Goal: Information Seeking & Learning: Learn about a topic

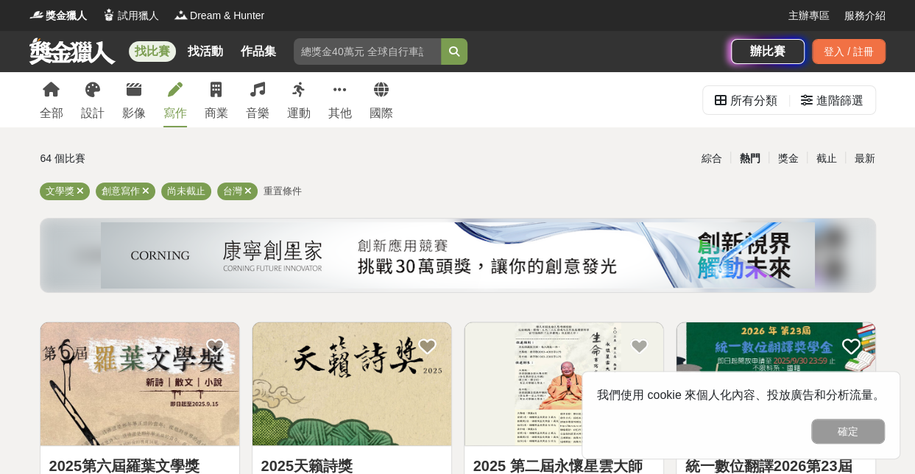
click at [112, 102] on div "全部 設計 影像 寫作 商業 音樂 運動 其他 國際" at bounding box center [216, 99] width 371 height 55
click at [46, 101] on link "全部" at bounding box center [52, 99] width 24 height 55
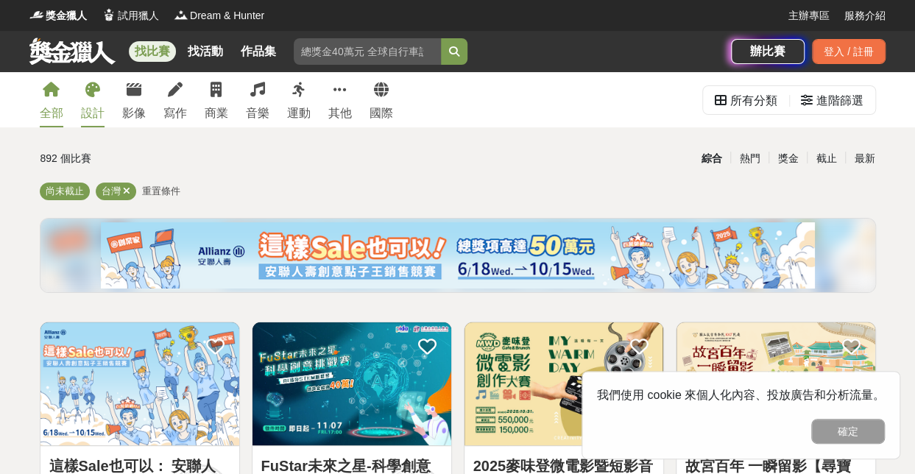
click at [94, 99] on link "設計" at bounding box center [93, 99] width 24 height 55
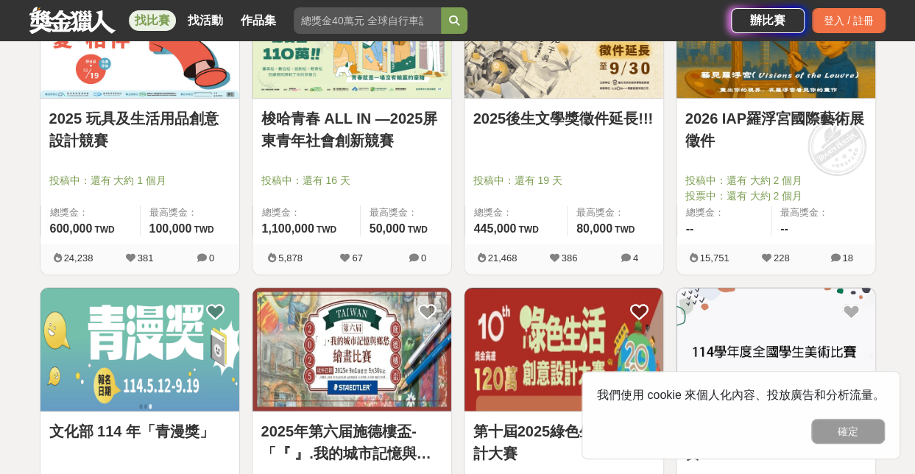
scroll to position [666, 0]
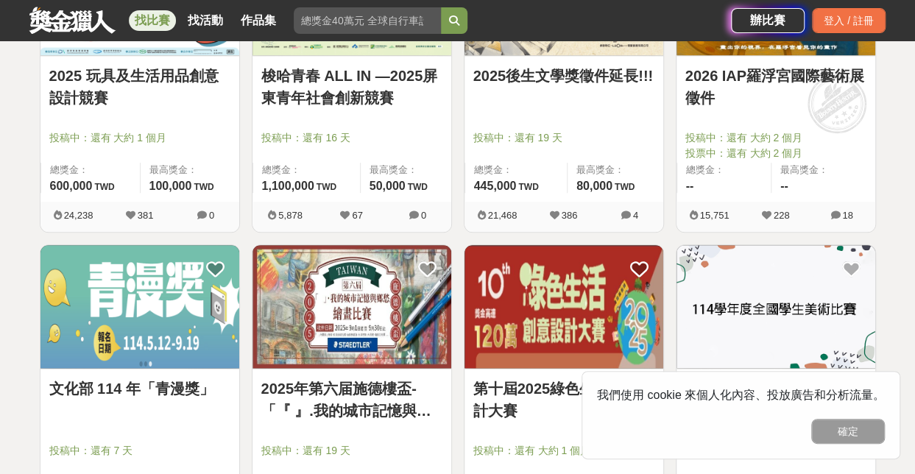
click at [719, 186] on div "總獎金： --" at bounding box center [724, 178] width 95 height 30
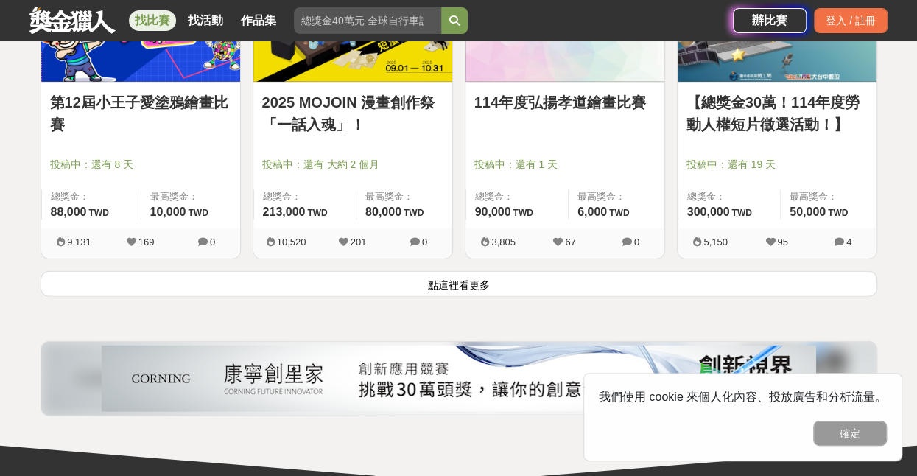
scroll to position [1927, 0]
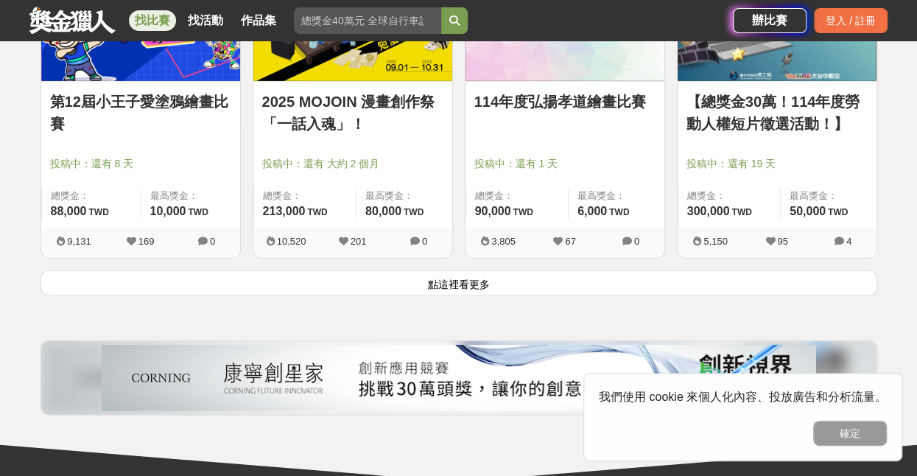
click at [74, 112] on link "第12屆小王子愛塗鴉繪畫比賽" at bounding box center [140, 113] width 181 height 44
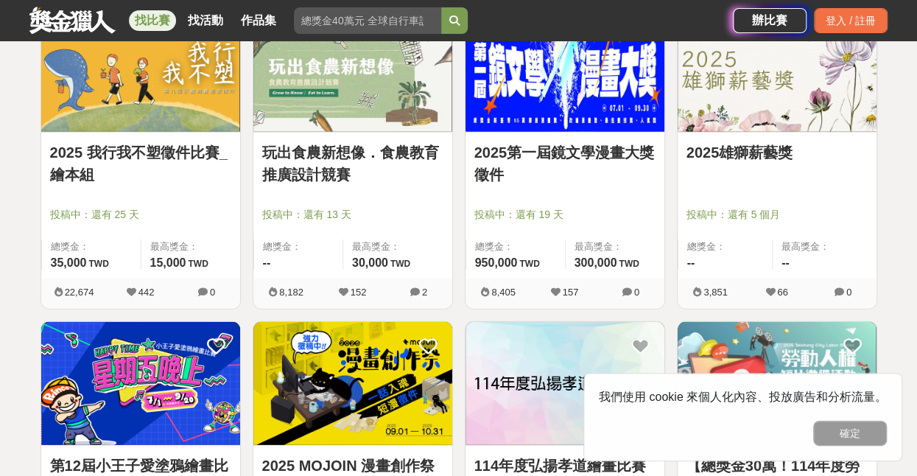
scroll to position [1564, 0]
click at [558, 217] on span "投稿中：還有 19 天" at bounding box center [564, 214] width 181 height 15
click at [518, 153] on link "2025第一屆鏡文學漫畫大獎徵件" at bounding box center [564, 163] width 181 height 44
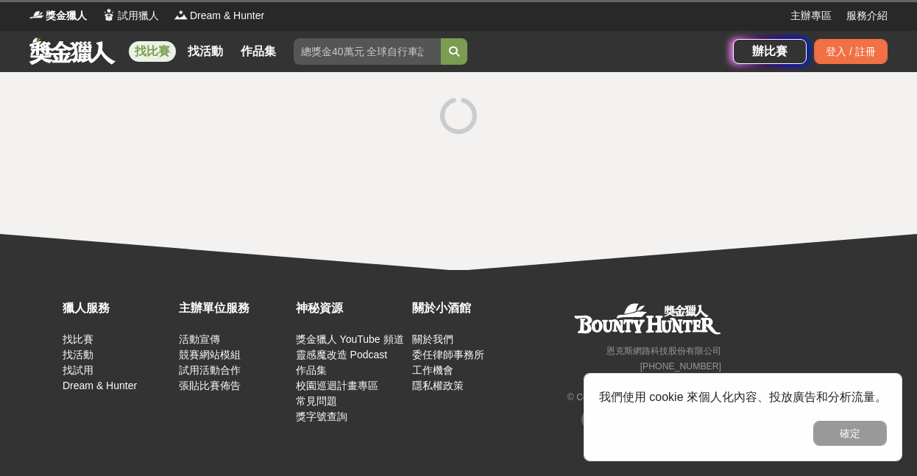
click at [576, 124] on div at bounding box center [458, 117] width 836 height 55
click at [428, 114] on div at bounding box center [458, 117] width 836 height 55
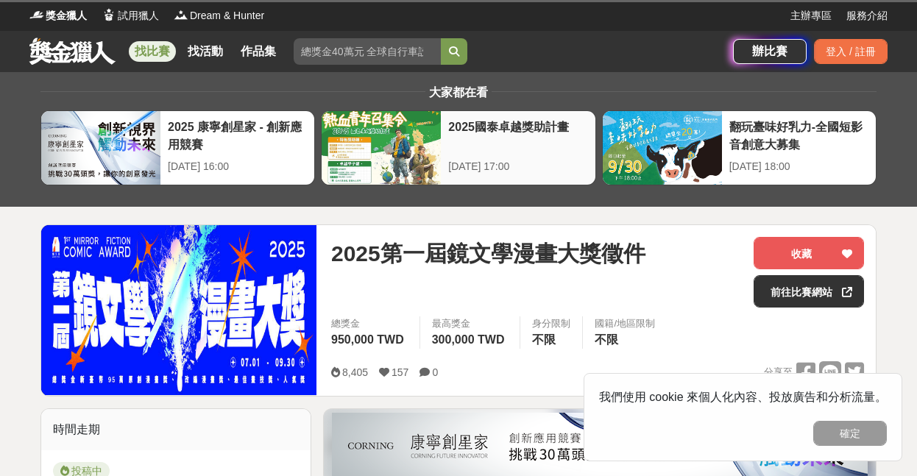
click at [456, 124] on div "2025國泰卓越獎助計畫" at bounding box center [517, 135] width 139 height 33
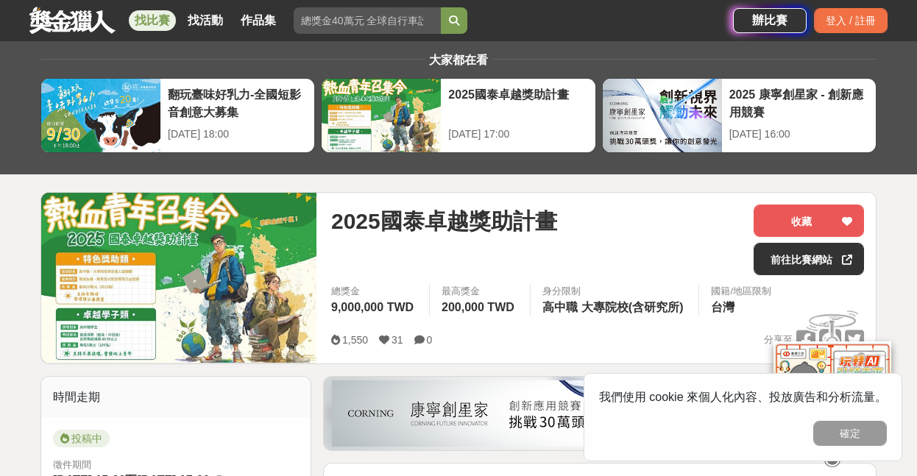
scroll to position [33, 0]
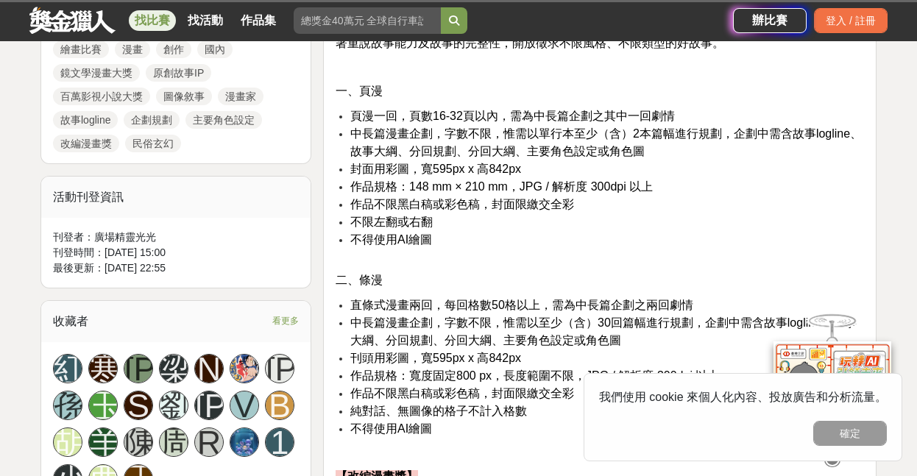
scroll to position [723, 0]
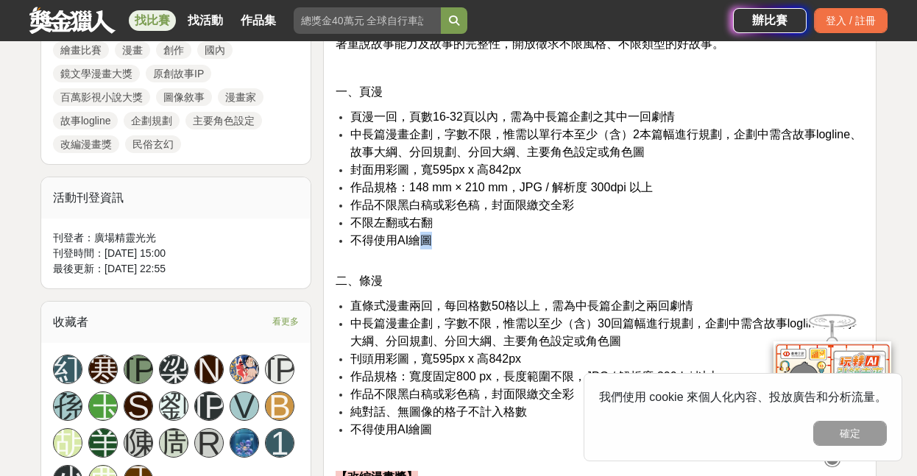
drag, startPoint x: 443, startPoint y: 239, endPoint x: 417, endPoint y: 239, distance: 26.5
click at [417, 239] on li "不得使用AI繪圖" at bounding box center [607, 248] width 514 height 33
click at [514, 229] on li "不限左翻或右翻" at bounding box center [607, 223] width 514 height 18
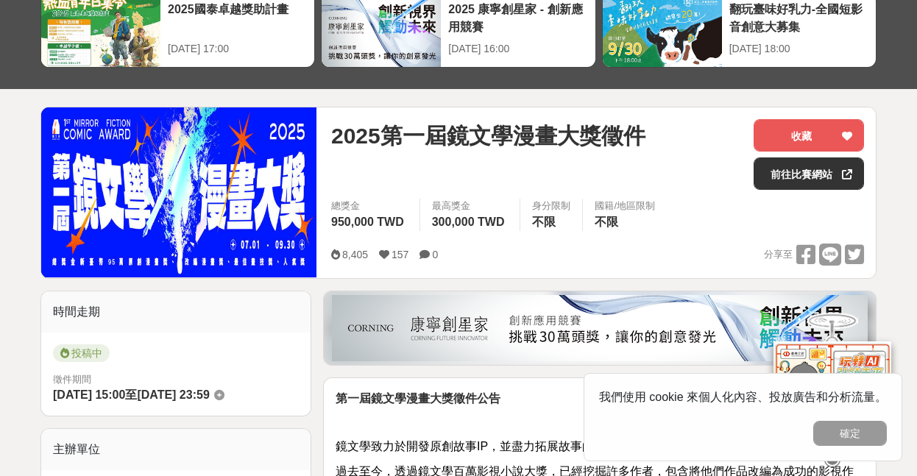
scroll to position [0, 0]
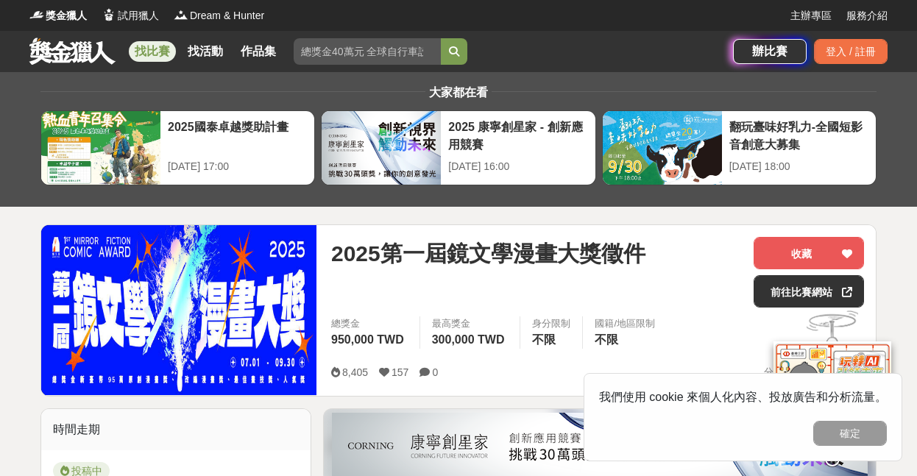
click at [60, 39] on link at bounding box center [72, 51] width 89 height 28
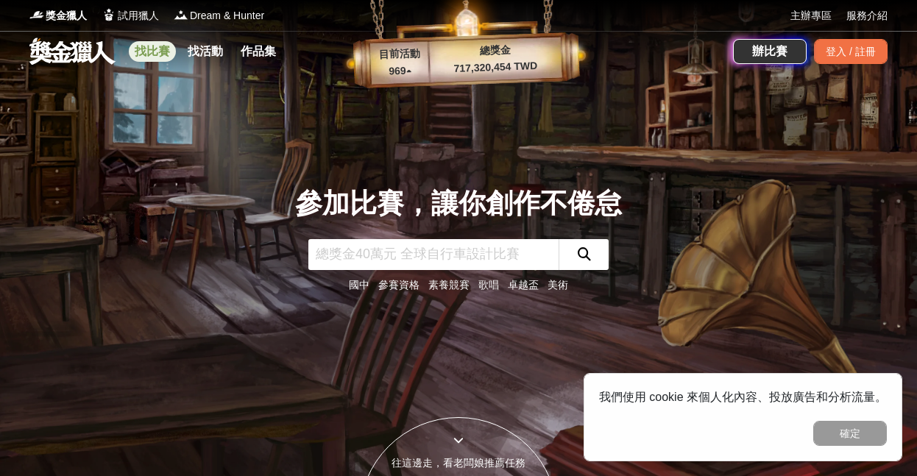
click at [155, 49] on link "找比賽" at bounding box center [152, 51] width 47 height 21
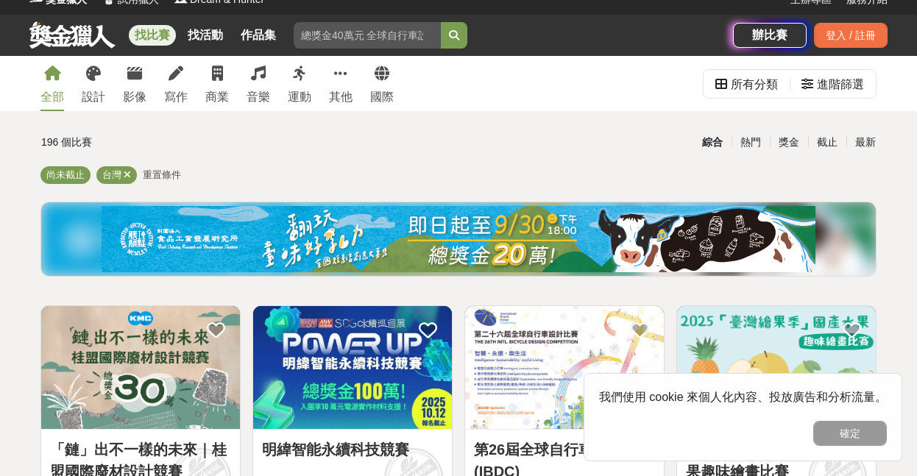
scroll to position [21, 0]
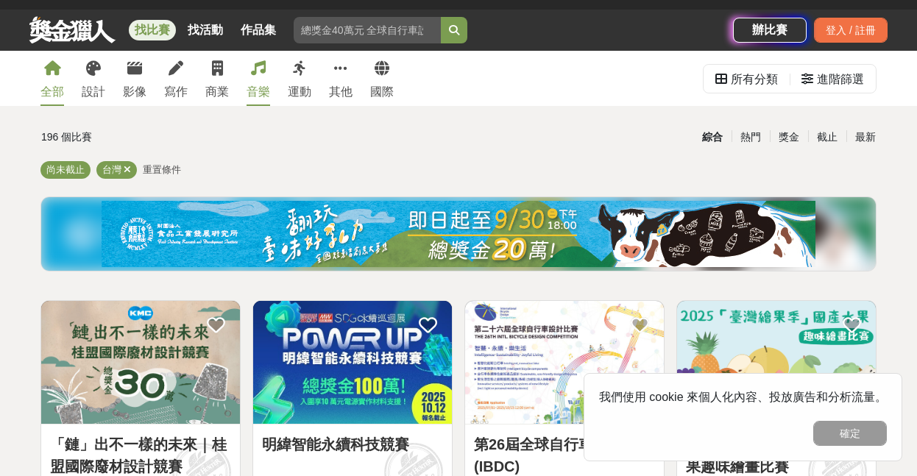
click at [255, 76] on link "音樂" at bounding box center [259, 78] width 24 height 55
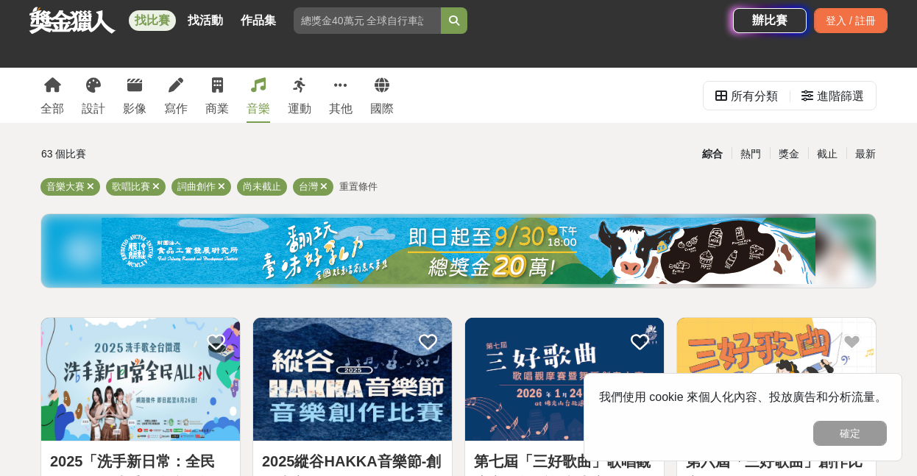
scroll to position [4, 0]
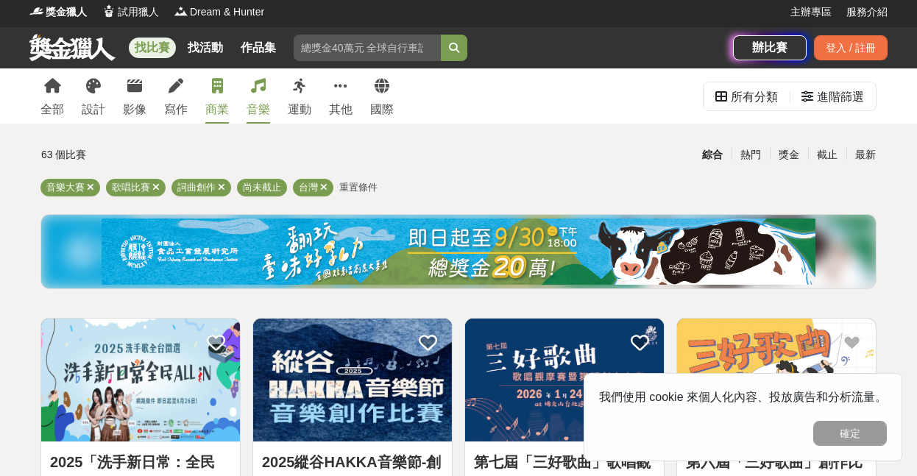
click at [217, 98] on link "商業" at bounding box center [217, 95] width 24 height 55
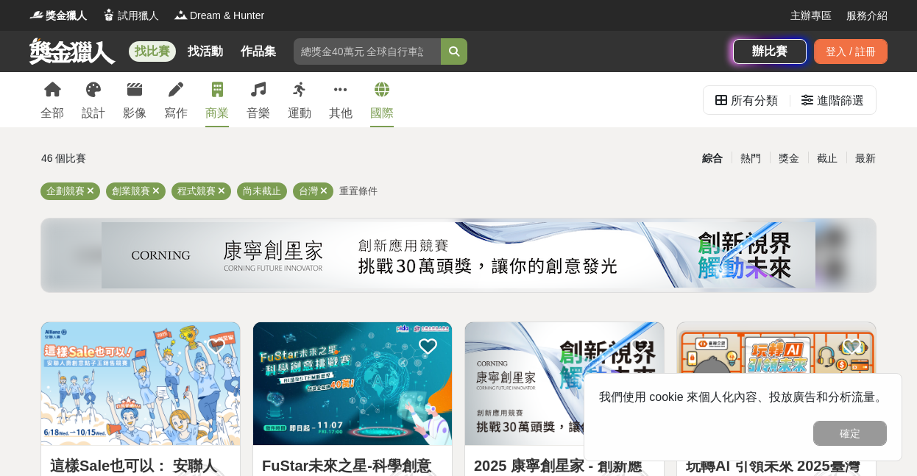
click at [383, 81] on link "國際" at bounding box center [382, 99] width 24 height 55
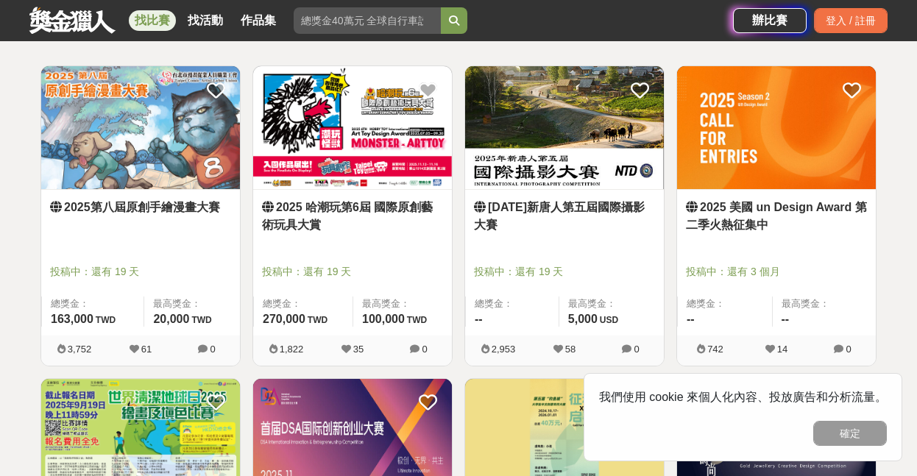
scroll to position [273, 0]
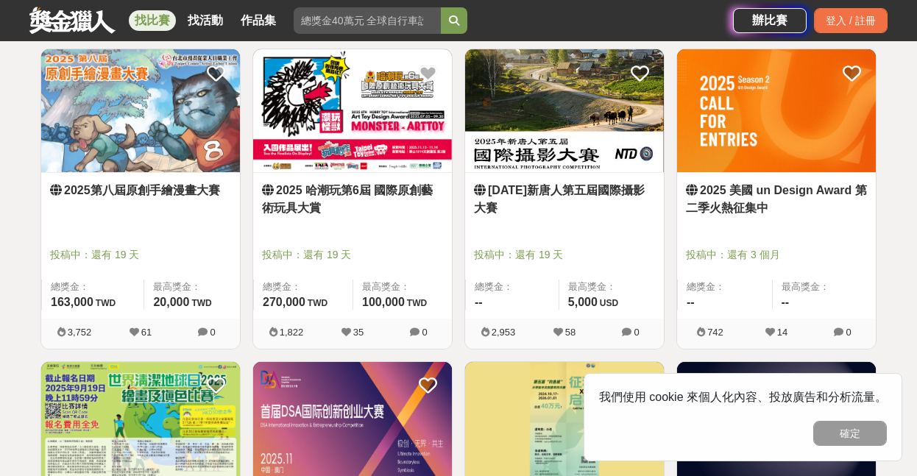
click at [155, 192] on link "2025第八屆原創手繪漫畫大賽" at bounding box center [140, 191] width 181 height 18
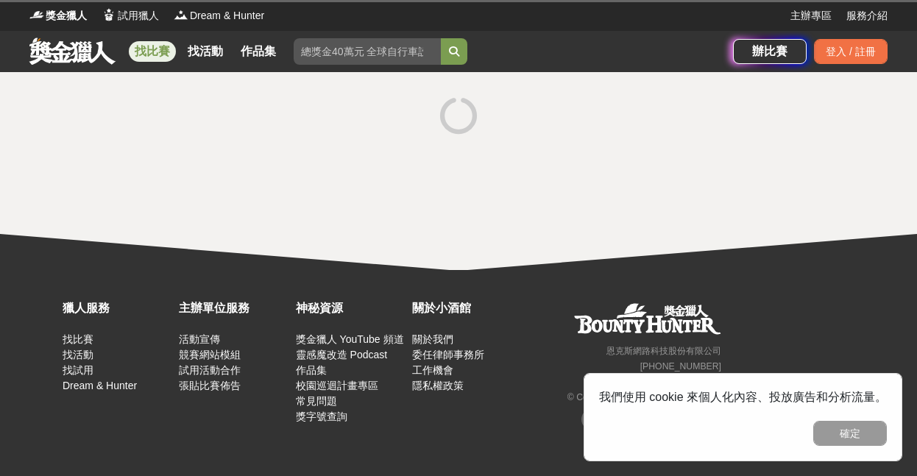
click at [155, 192] on div at bounding box center [458, 171] width 917 height 198
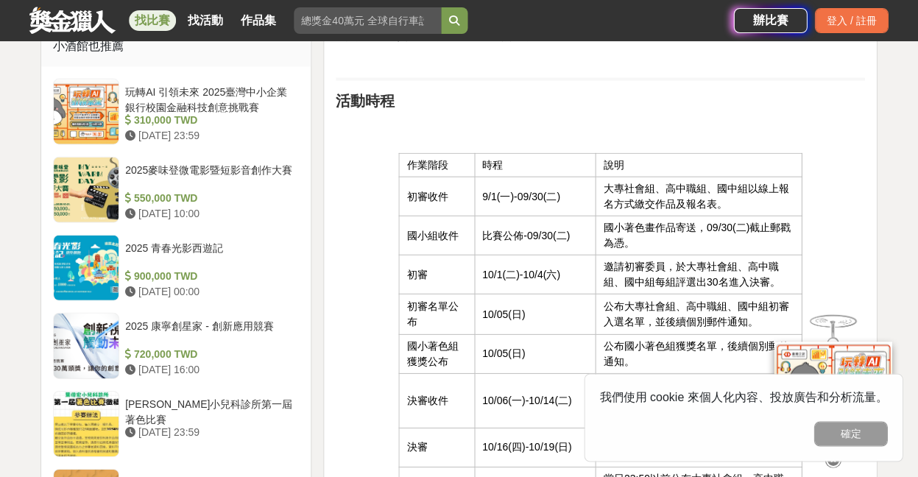
scroll to position [1324, 0]
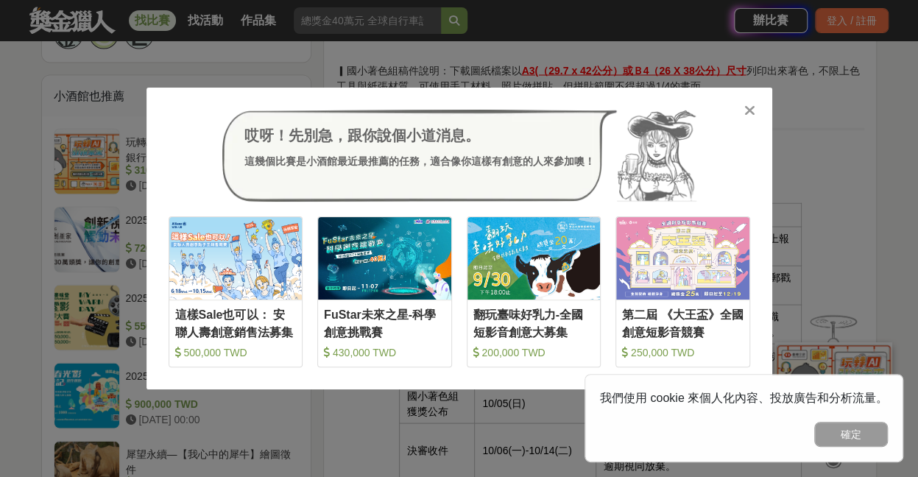
click at [752, 104] on icon at bounding box center [749, 110] width 11 height 15
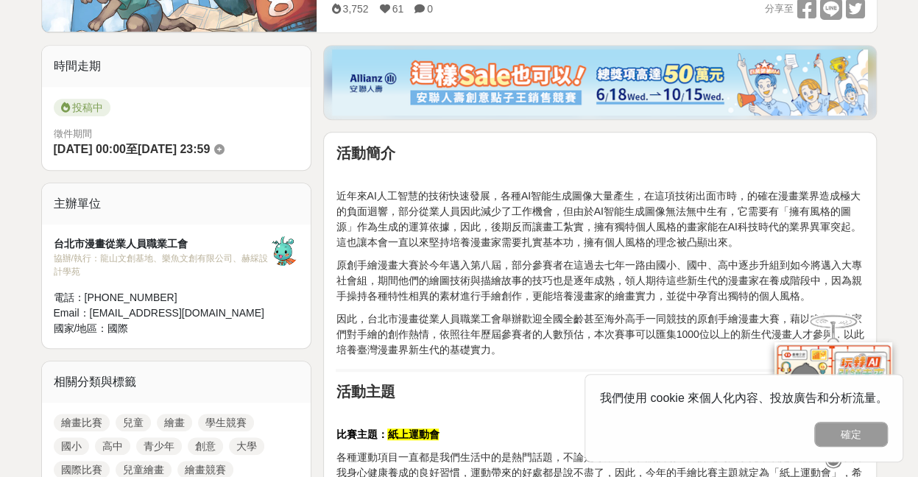
scroll to position [0, 0]
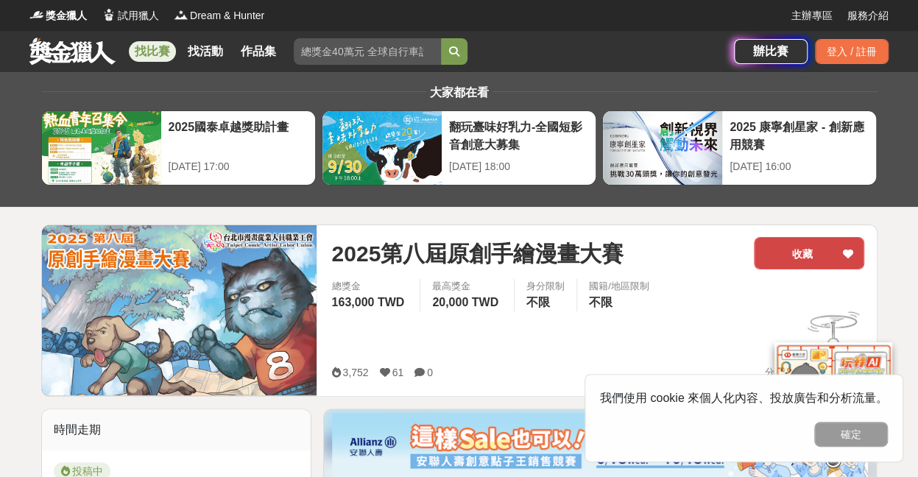
click at [839, 252] on button "收藏" at bounding box center [809, 253] width 110 height 32
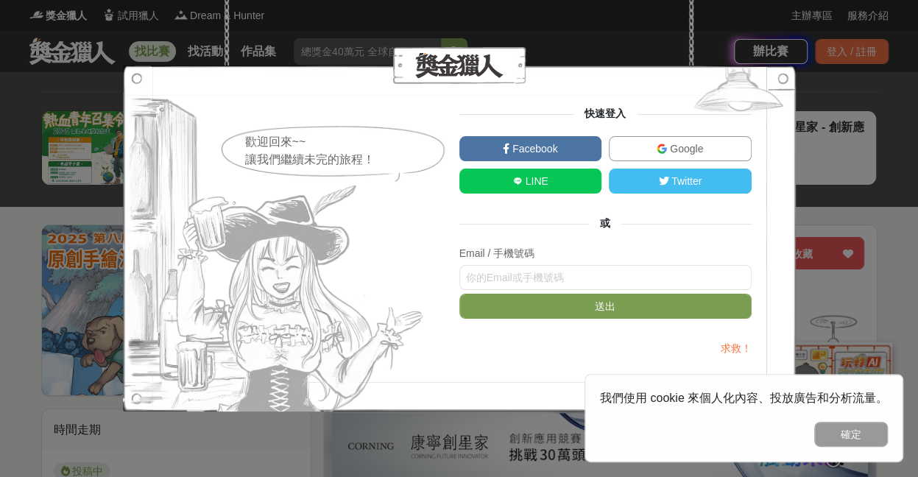
click at [663, 149] on img at bounding box center [662, 149] width 10 height 10
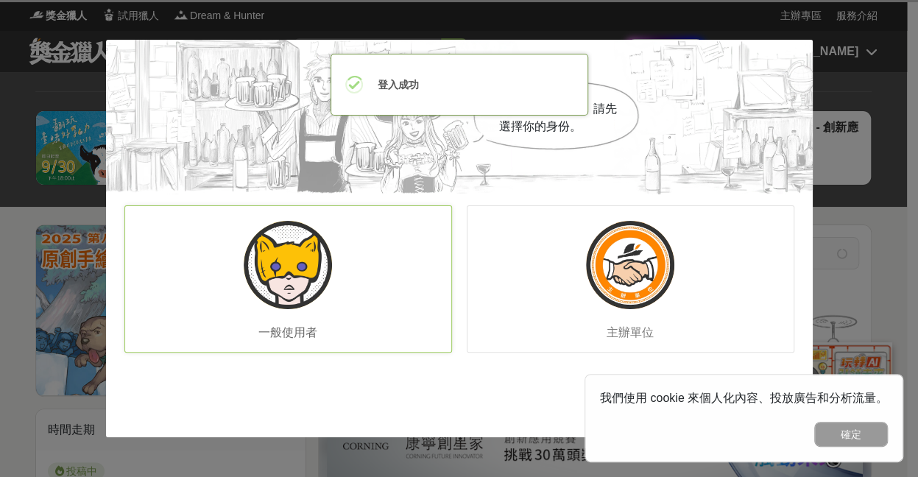
click at [373, 293] on div "一般使用者" at bounding box center [288, 278] width 328 height 147
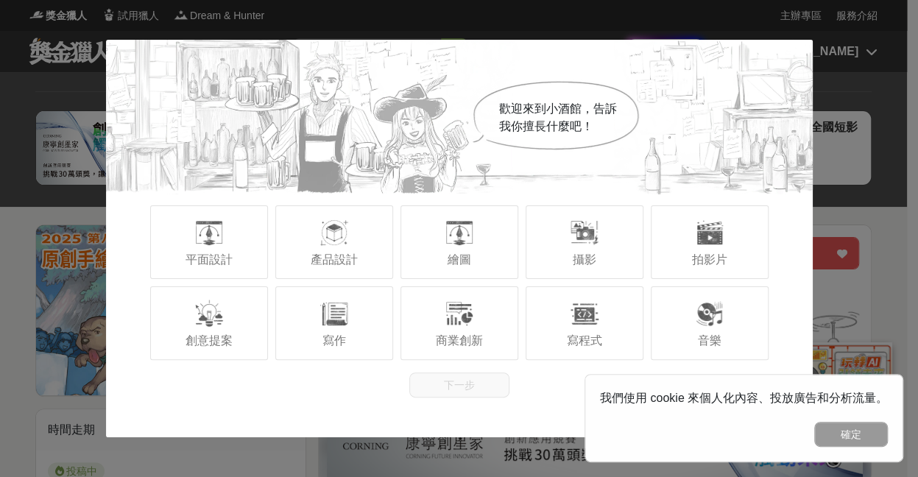
drag, startPoint x: 447, startPoint y: 385, endPoint x: 246, endPoint y: 395, distance: 201.2
click at [246, 395] on div "下一步" at bounding box center [459, 385] width 707 height 25
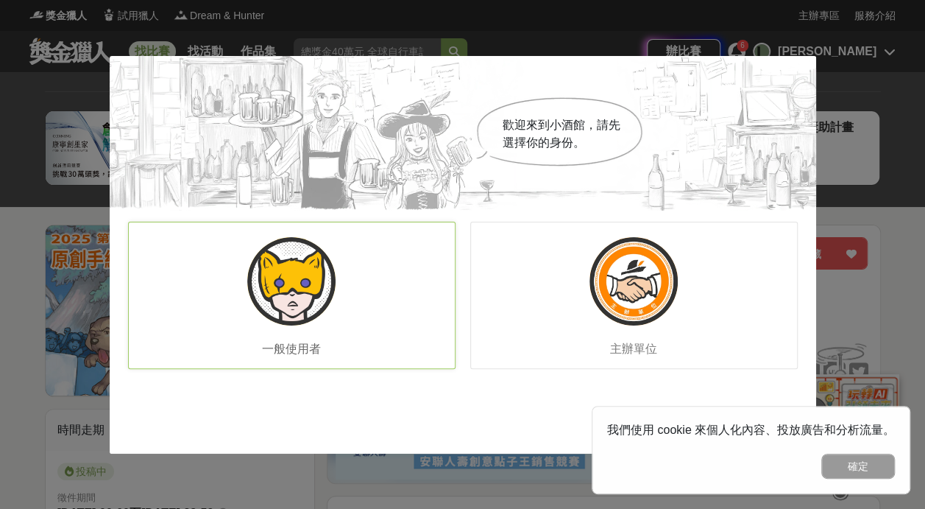
click at [297, 233] on div "一般使用者" at bounding box center [292, 295] width 328 height 147
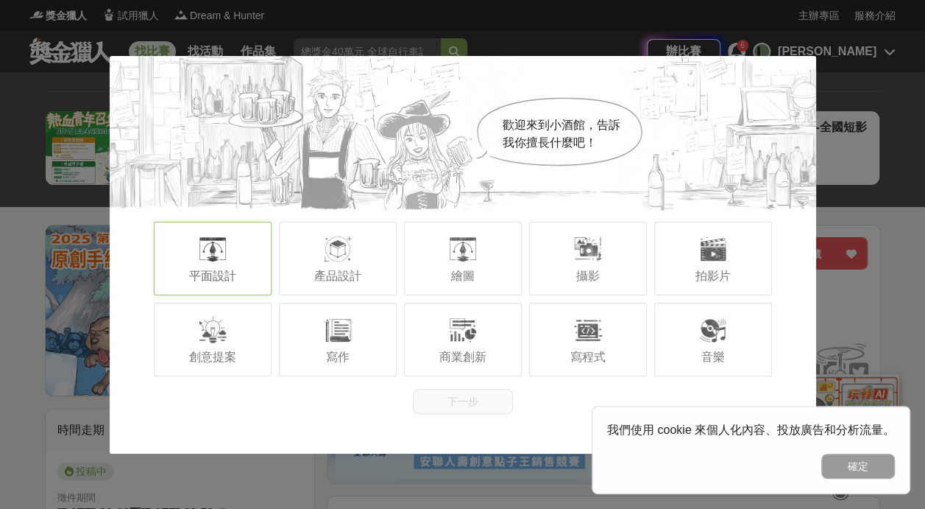
click at [241, 255] on div "平面設計" at bounding box center [213, 259] width 118 height 74
click at [373, 241] on div "產品設計" at bounding box center [338, 259] width 118 height 74
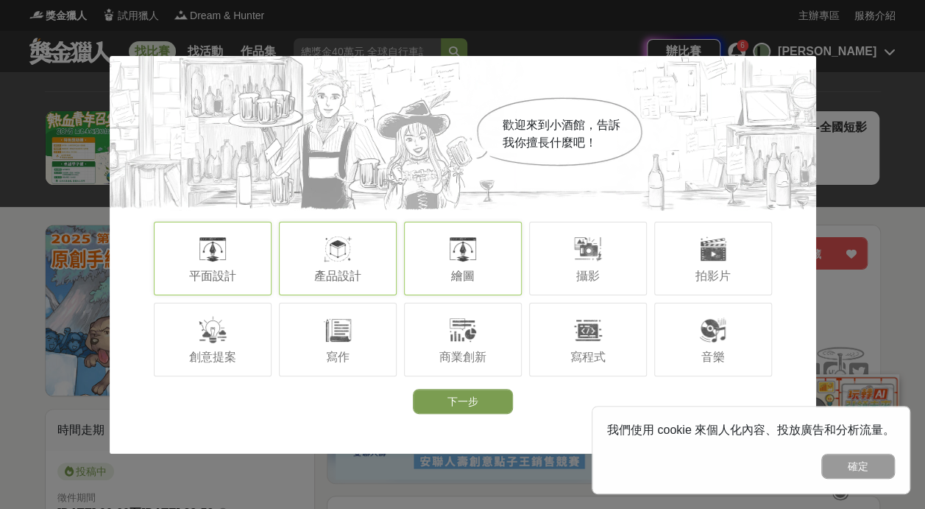
click at [474, 271] on span "繪圖" at bounding box center [463, 275] width 24 height 13
click at [696, 347] on div "音樂" at bounding box center [713, 340] width 118 height 74
click at [580, 237] on div at bounding box center [588, 248] width 29 height 29
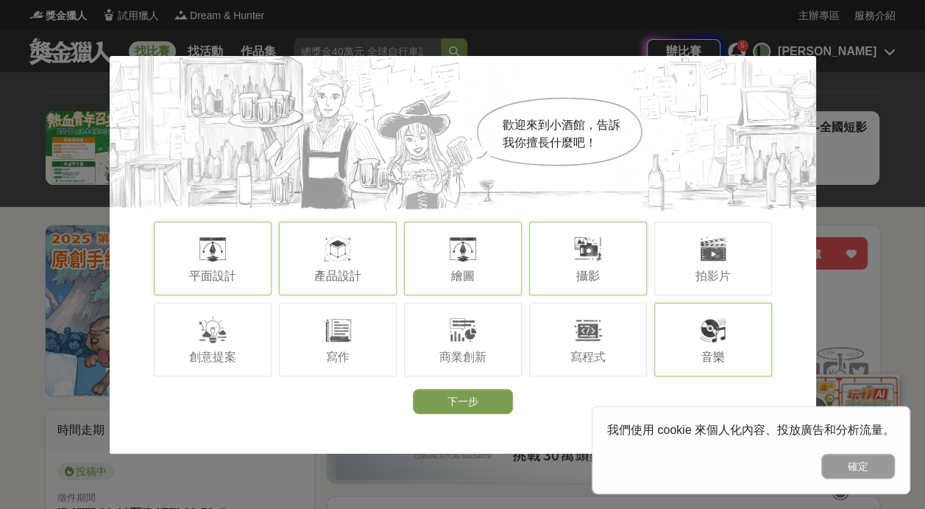
click at [462, 387] on div "歡迎來到小酒館，告訴我你擅長什麼吧！ 平面設計 產品設計 繪圖 攝影 拍影片 創意提案 寫作 商業創新 寫程式 音樂 下一步" at bounding box center [463, 235] width 707 height 358
click at [462, 409] on button "下一步" at bounding box center [463, 401] width 100 height 25
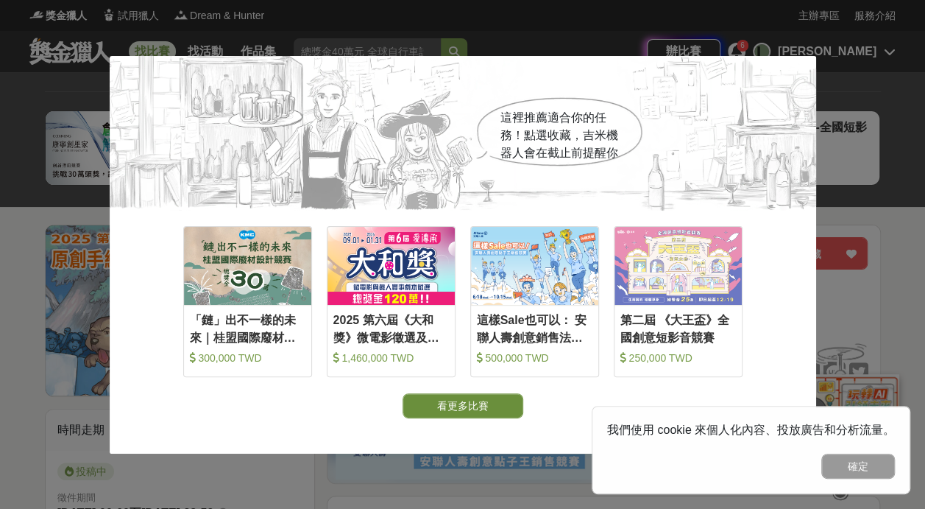
click at [446, 400] on button "看更多比賽" at bounding box center [463, 405] width 121 height 25
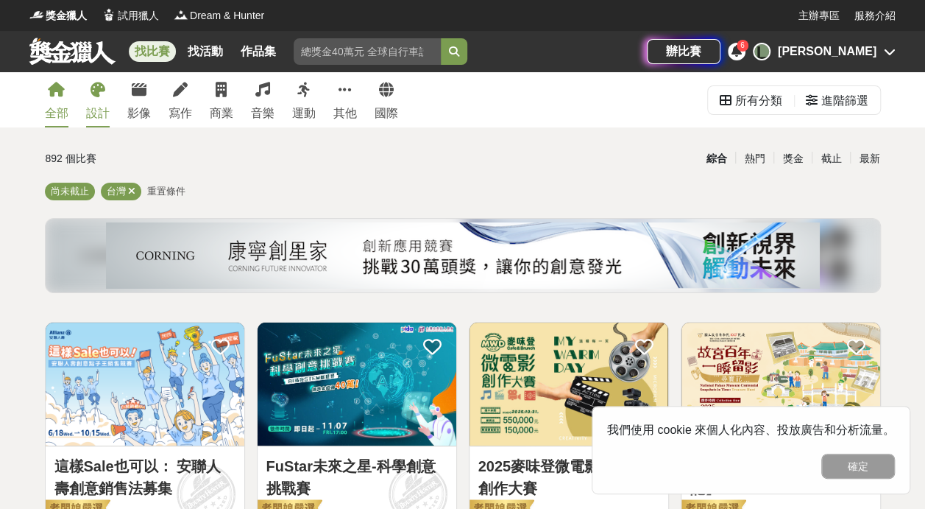
click at [107, 99] on link "設計" at bounding box center [98, 99] width 24 height 55
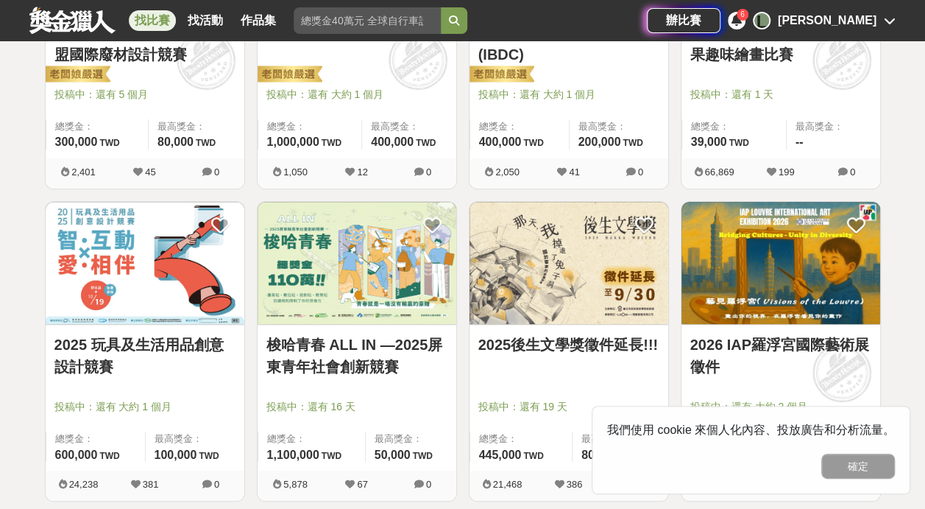
scroll to position [433, 0]
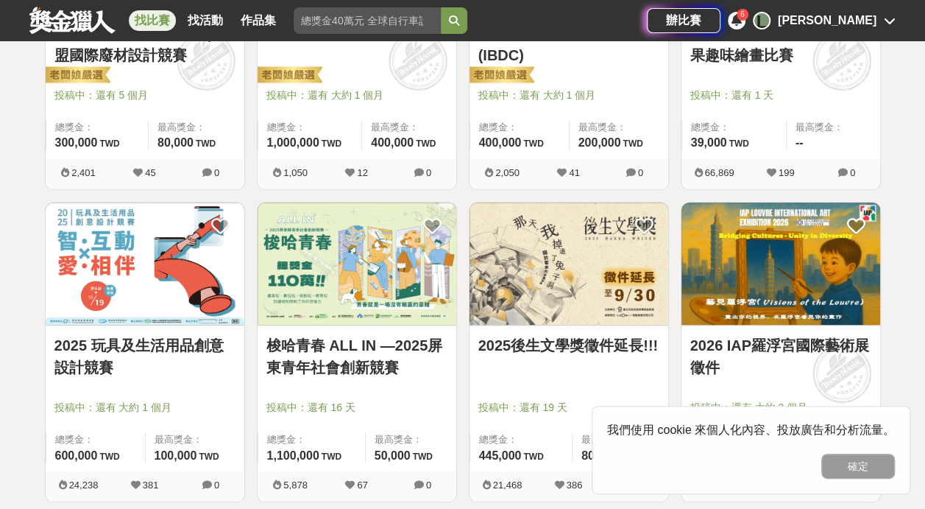
click at [749, 18] on div "6" at bounding box center [743, 15] width 12 height 12
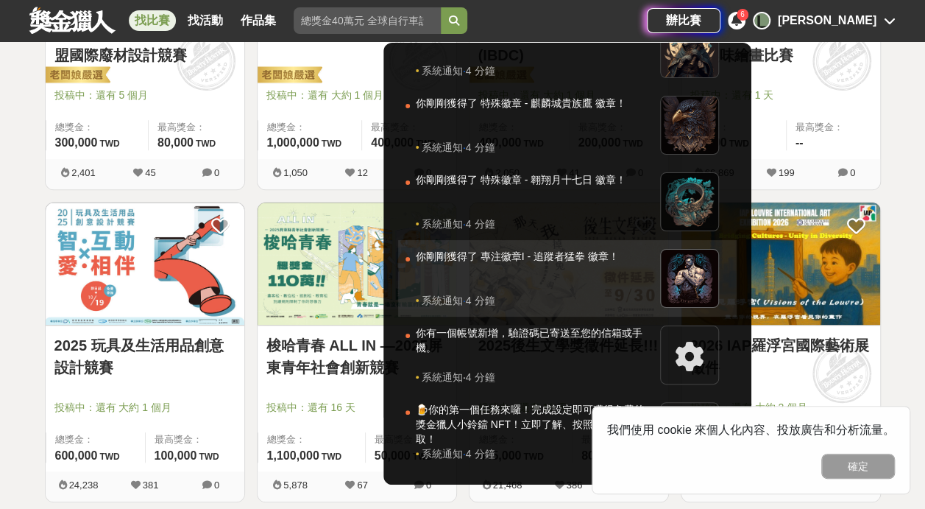
scroll to position [46, 0]
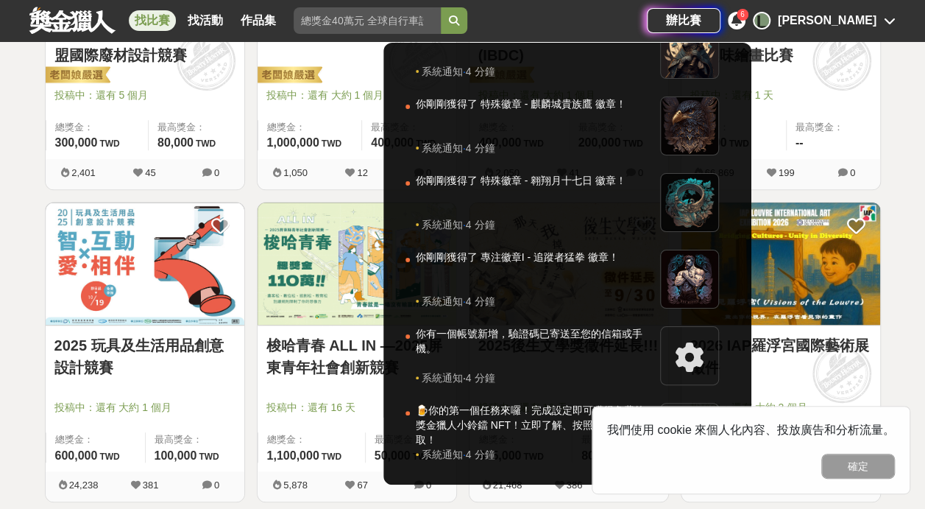
click at [842, 28] on div at bounding box center [462, 254] width 925 height 509
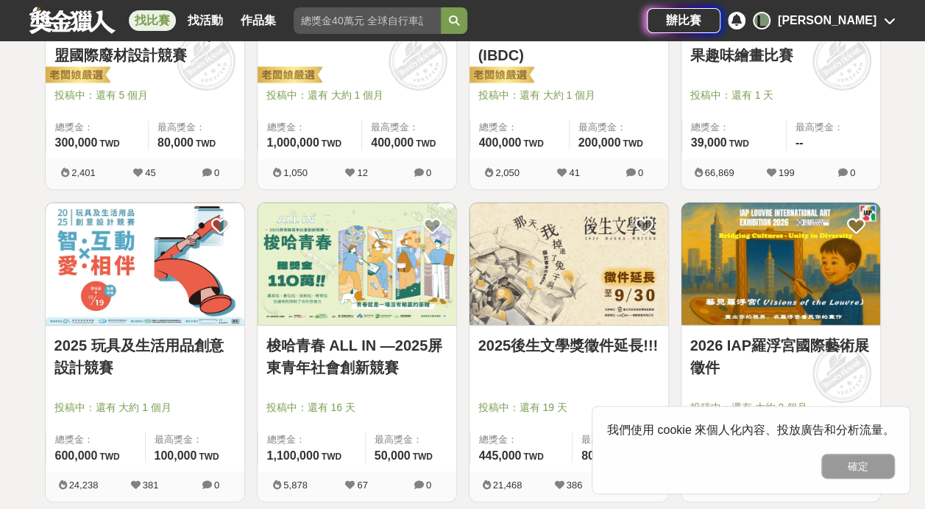
click at [891, 22] on icon at bounding box center [890, 21] width 12 height 12
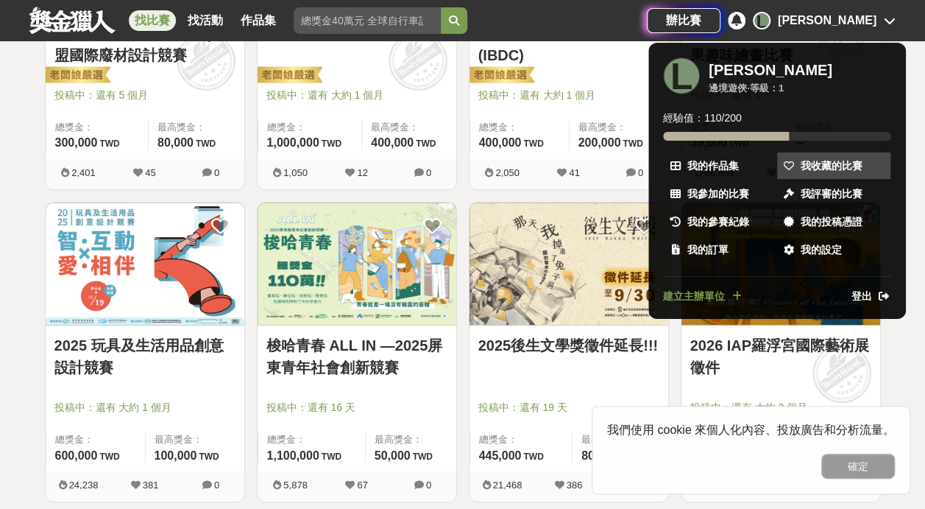
click at [854, 169] on span "我收藏的比賽" at bounding box center [832, 165] width 62 height 15
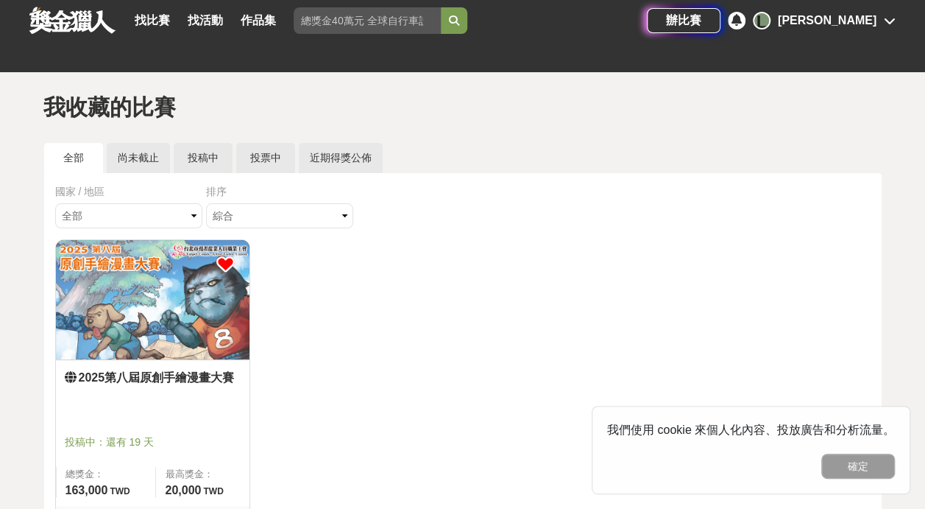
click at [68, 22] on link at bounding box center [72, 20] width 89 height 28
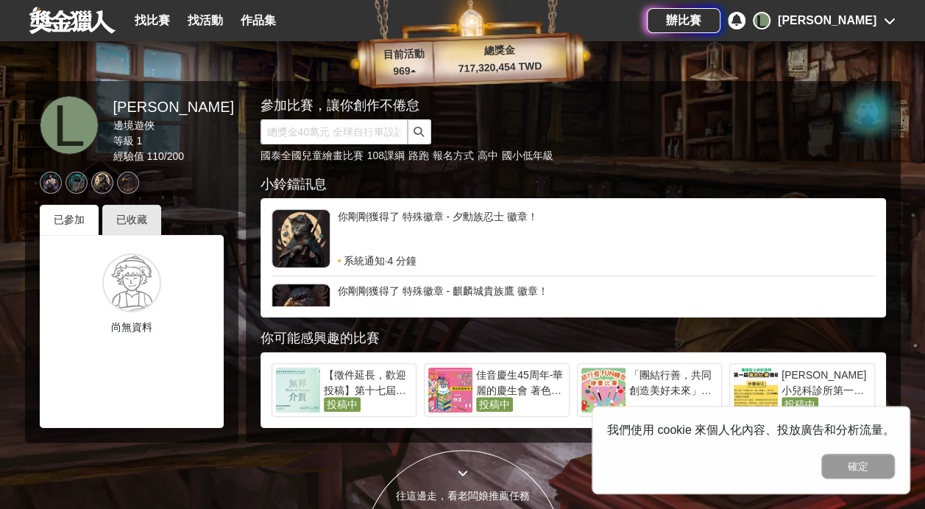
click at [53, 189] on div at bounding box center [51, 183] width 22 height 22
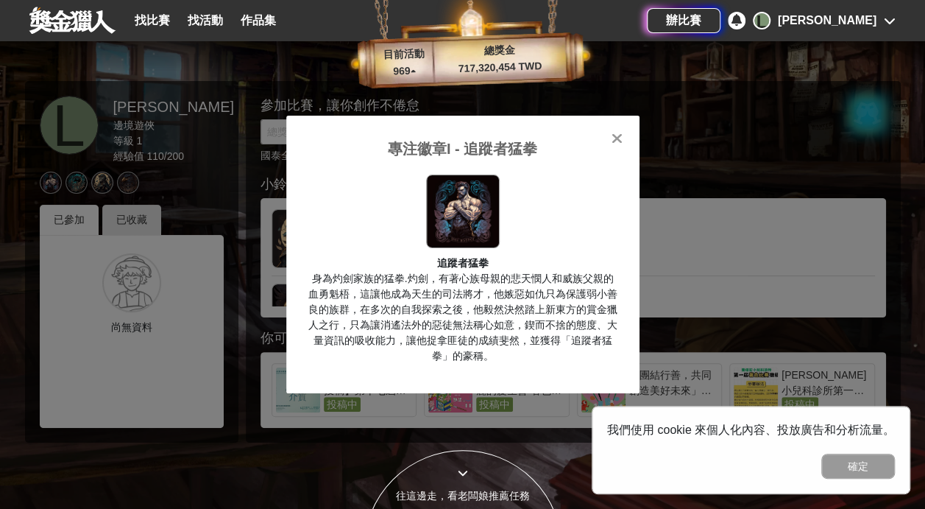
click at [124, 219] on div "專注徽章I - 追蹤者猛拳 追蹤者猛拳 身為灼劍家族的猛拳.灼劍，有著心族母親的悲天憫人和威族父親的血勇魁梧，這讓他成為天生的司法將才，他嫉惡如仇只為保護弱小…" at bounding box center [462, 254] width 925 height 509
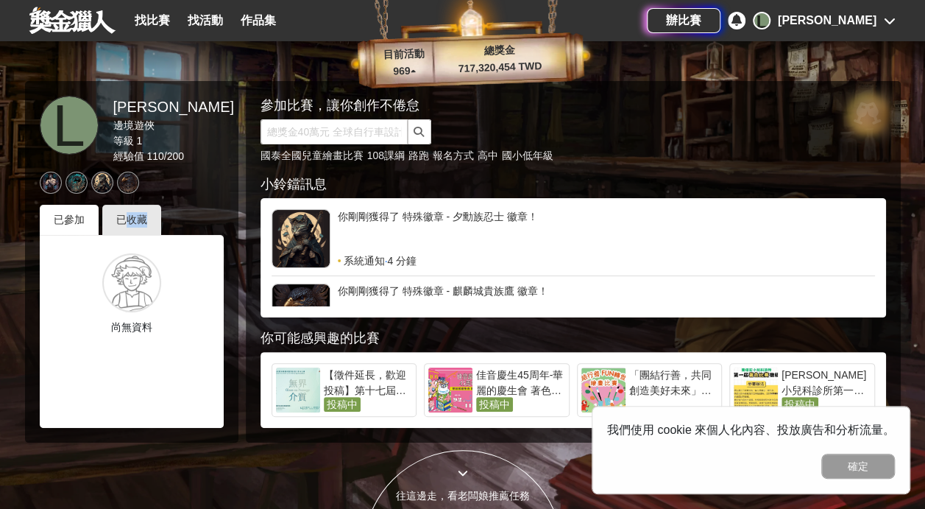
click at [124, 219] on div "已收藏" at bounding box center [131, 220] width 59 height 30
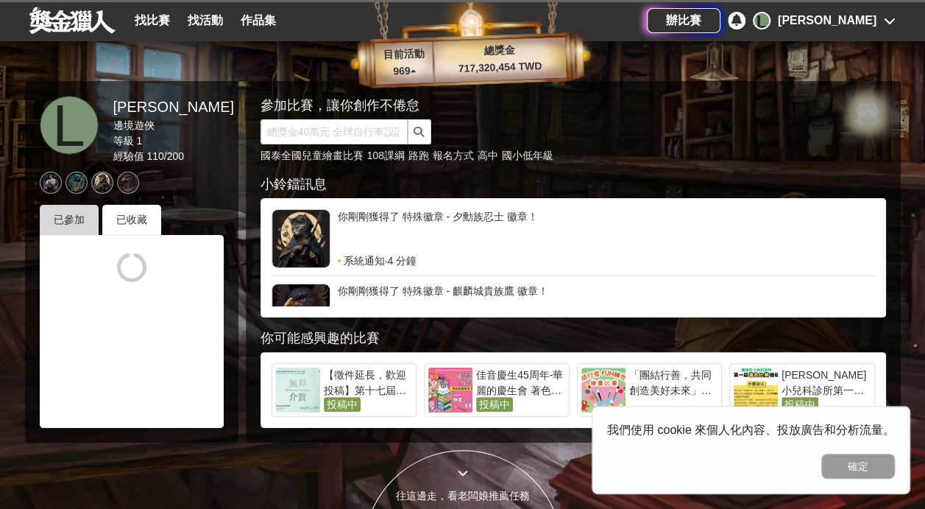
drag, startPoint x: 124, startPoint y: 219, endPoint x: 76, endPoint y: 218, distance: 47.9
click at [76, 218] on div "已參加" at bounding box center [69, 220] width 59 height 30
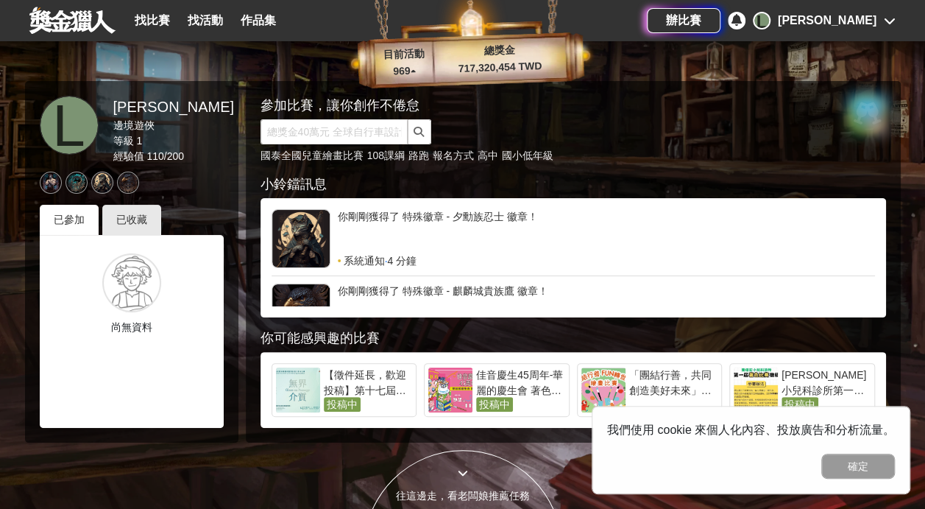
click at [404, 74] on p "969 ▴" at bounding box center [405, 72] width 60 height 18
click at [158, 25] on link "找比賽" at bounding box center [152, 20] width 47 height 21
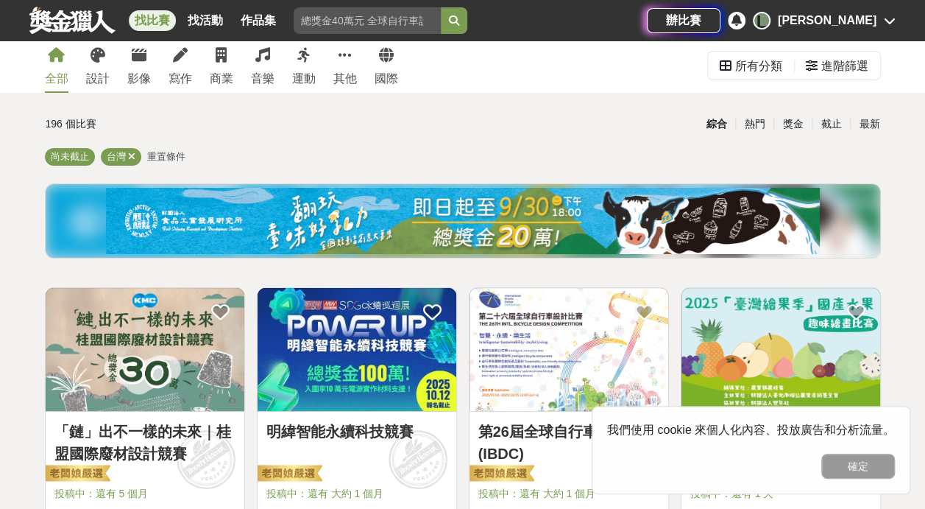
scroll to position [36, 0]
